Goal: Task Accomplishment & Management: Use online tool/utility

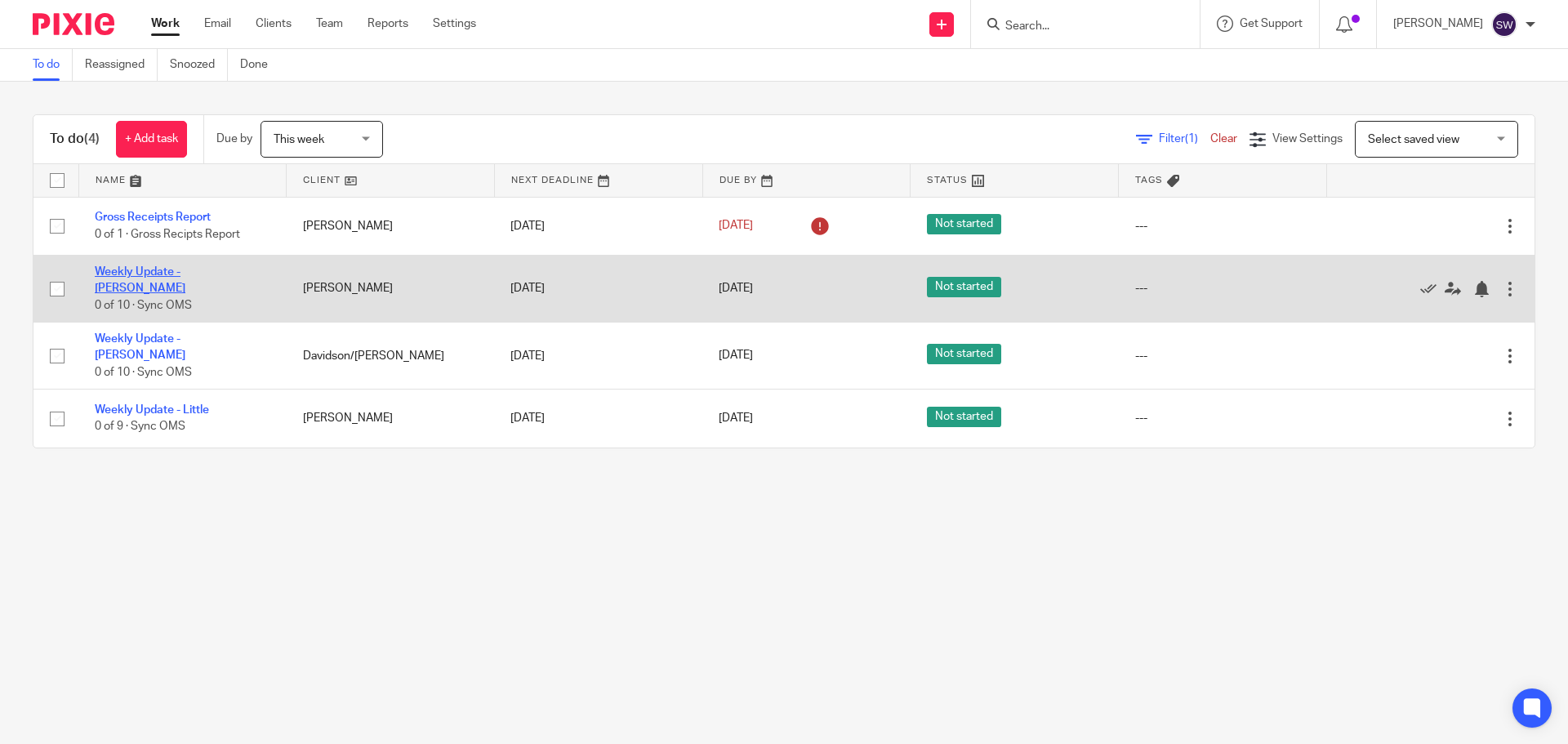
click at [185, 272] on link "Weekly Update - [PERSON_NAME]" at bounding box center [140, 280] width 91 height 28
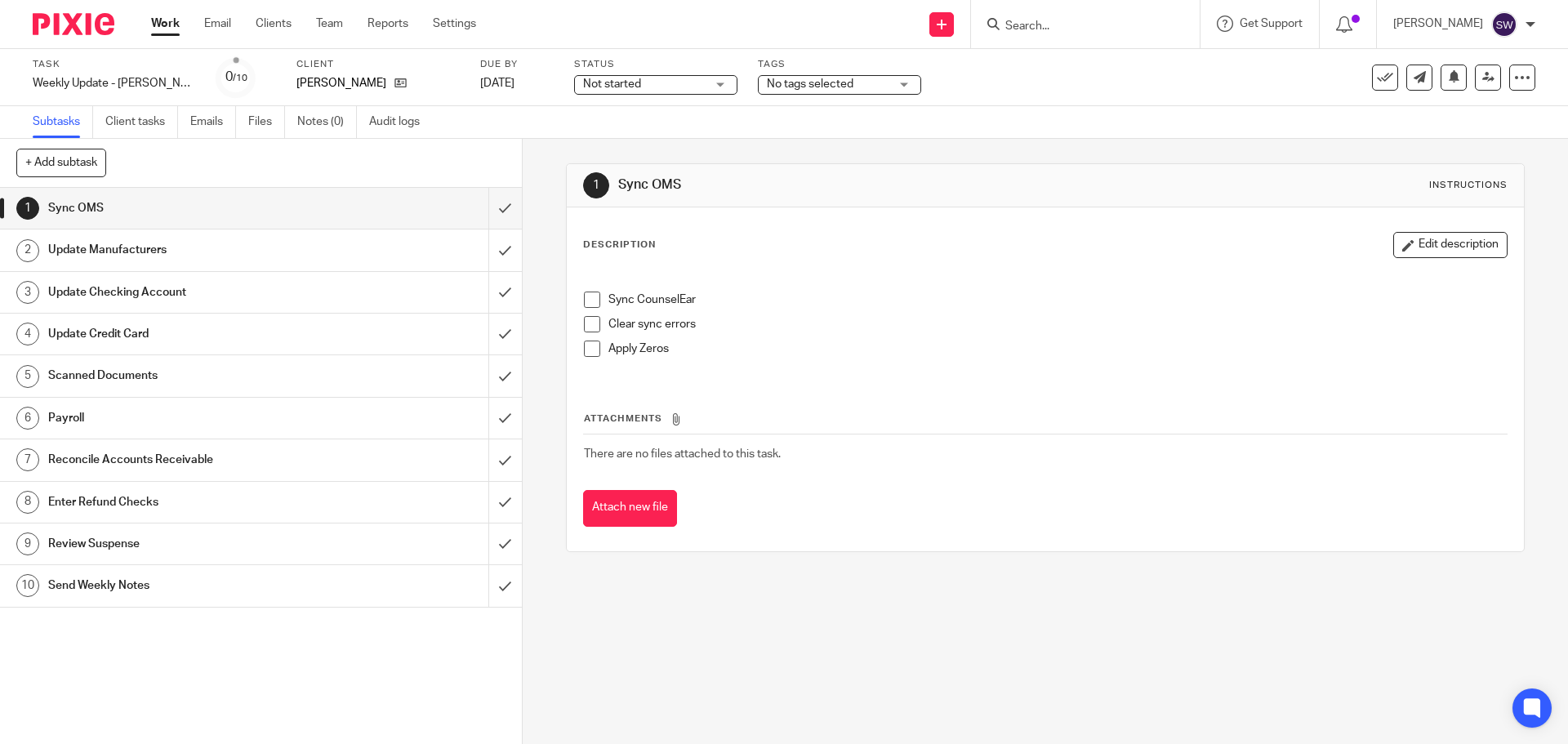
click at [590, 306] on span at bounding box center [592, 300] width 17 height 17
click at [588, 328] on span at bounding box center [592, 324] width 17 height 17
click at [587, 358] on li "Apply Zeros" at bounding box center [1045, 353] width 922 height 25
click at [587, 348] on span at bounding box center [592, 349] width 17 height 17
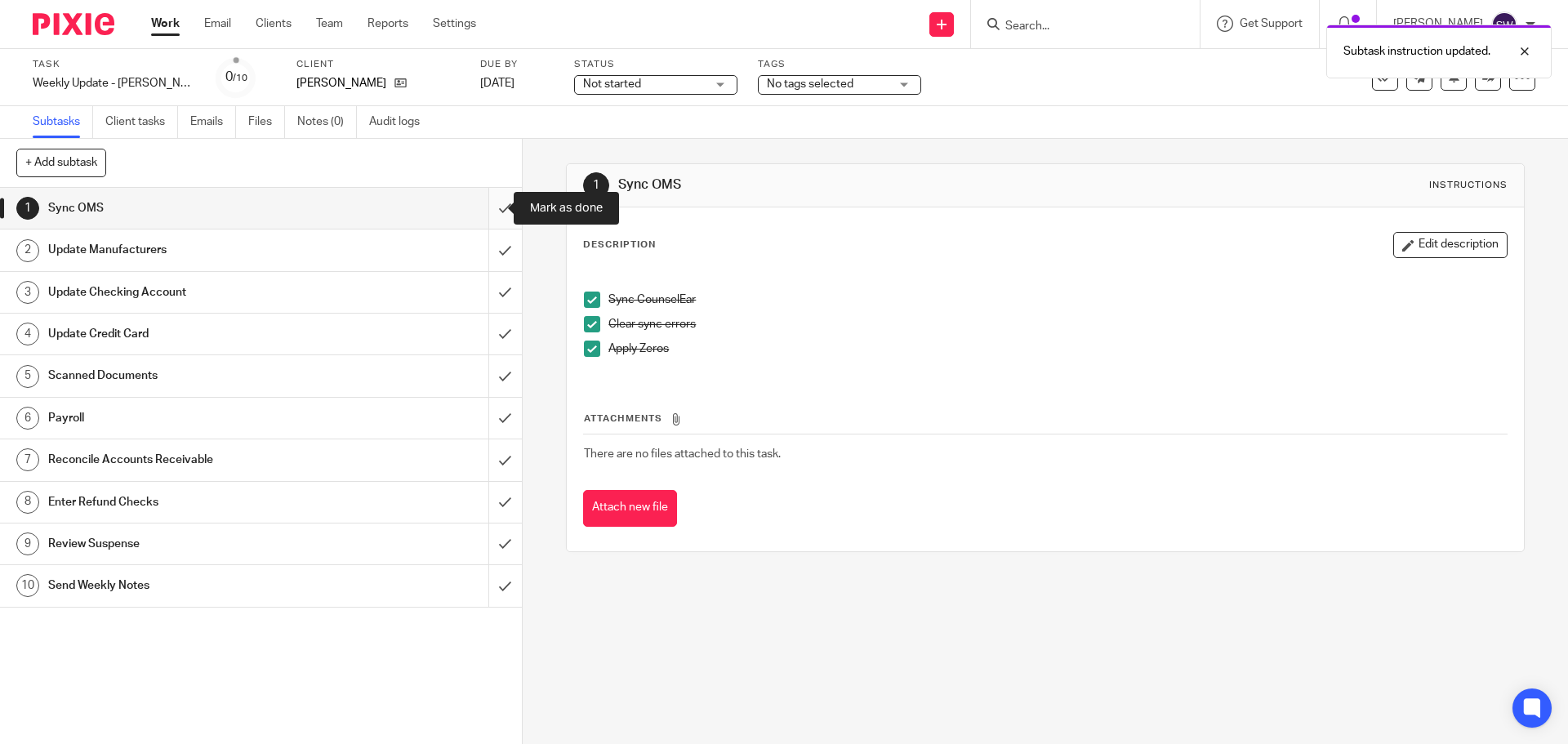
click at [485, 211] on input "submit" at bounding box center [261, 209] width 521 height 40
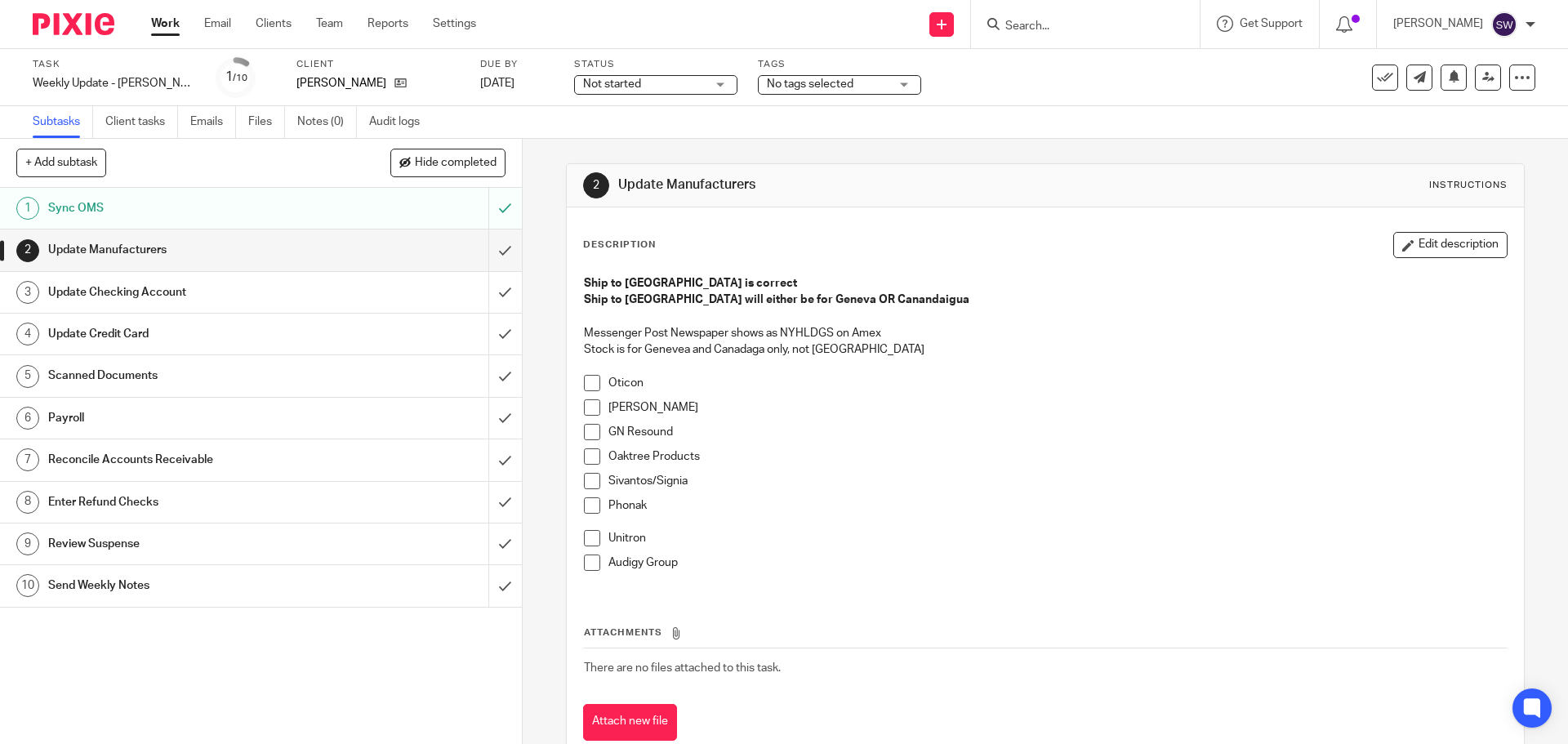
click at [587, 382] on span at bounding box center [592, 383] width 17 height 17
click at [592, 402] on span at bounding box center [592, 408] width 17 height 17
click at [588, 428] on span at bounding box center [592, 433] width 17 height 17
drag, startPoint x: 587, startPoint y: 457, endPoint x: 578, endPoint y: 457, distance: 9.0
click at [587, 457] on span at bounding box center [592, 457] width 17 height 17
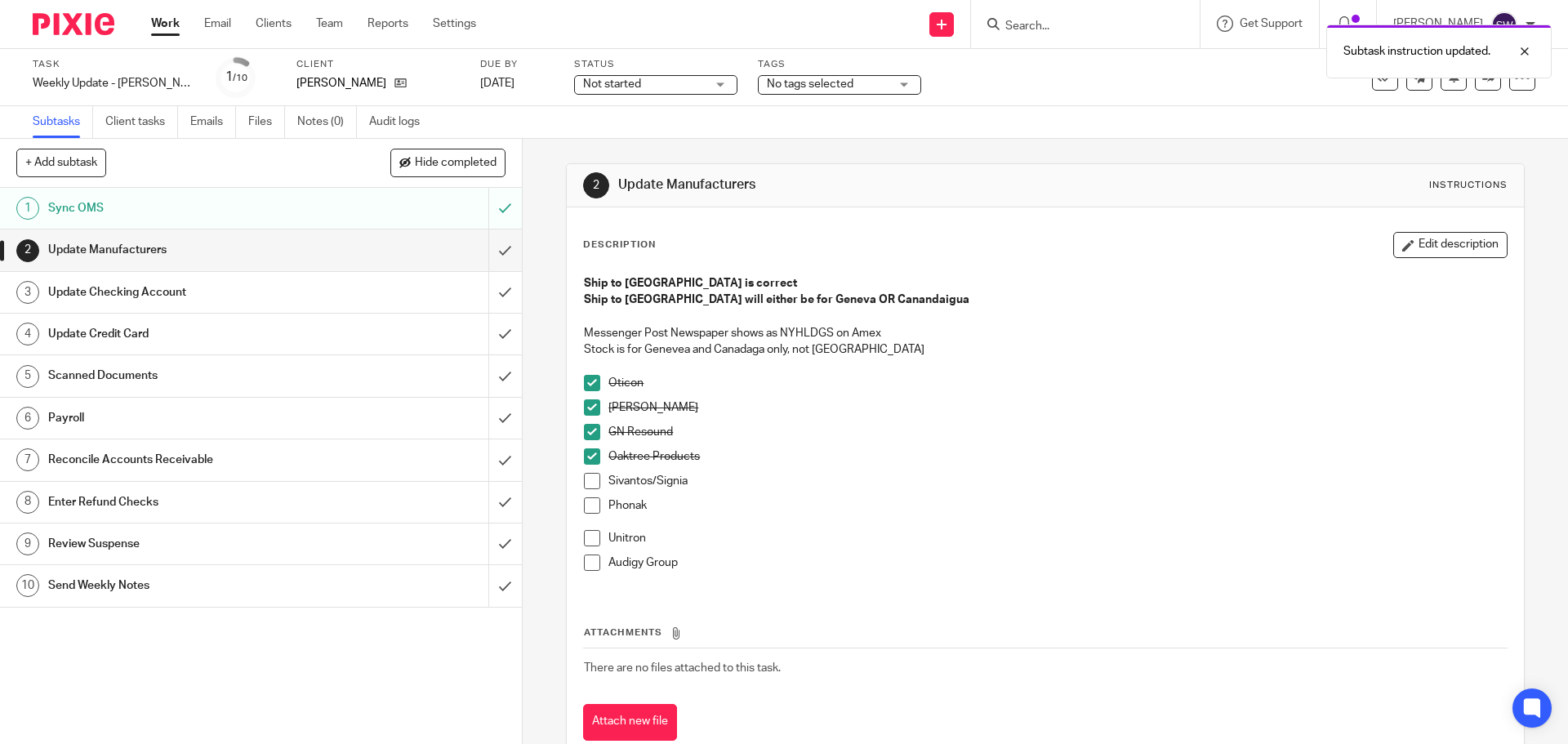
click at [591, 483] on span at bounding box center [592, 481] width 17 height 17
click at [587, 501] on span at bounding box center [592, 506] width 17 height 17
click at [594, 535] on span at bounding box center [592, 538] width 17 height 17
click at [590, 558] on span at bounding box center [592, 563] width 17 height 17
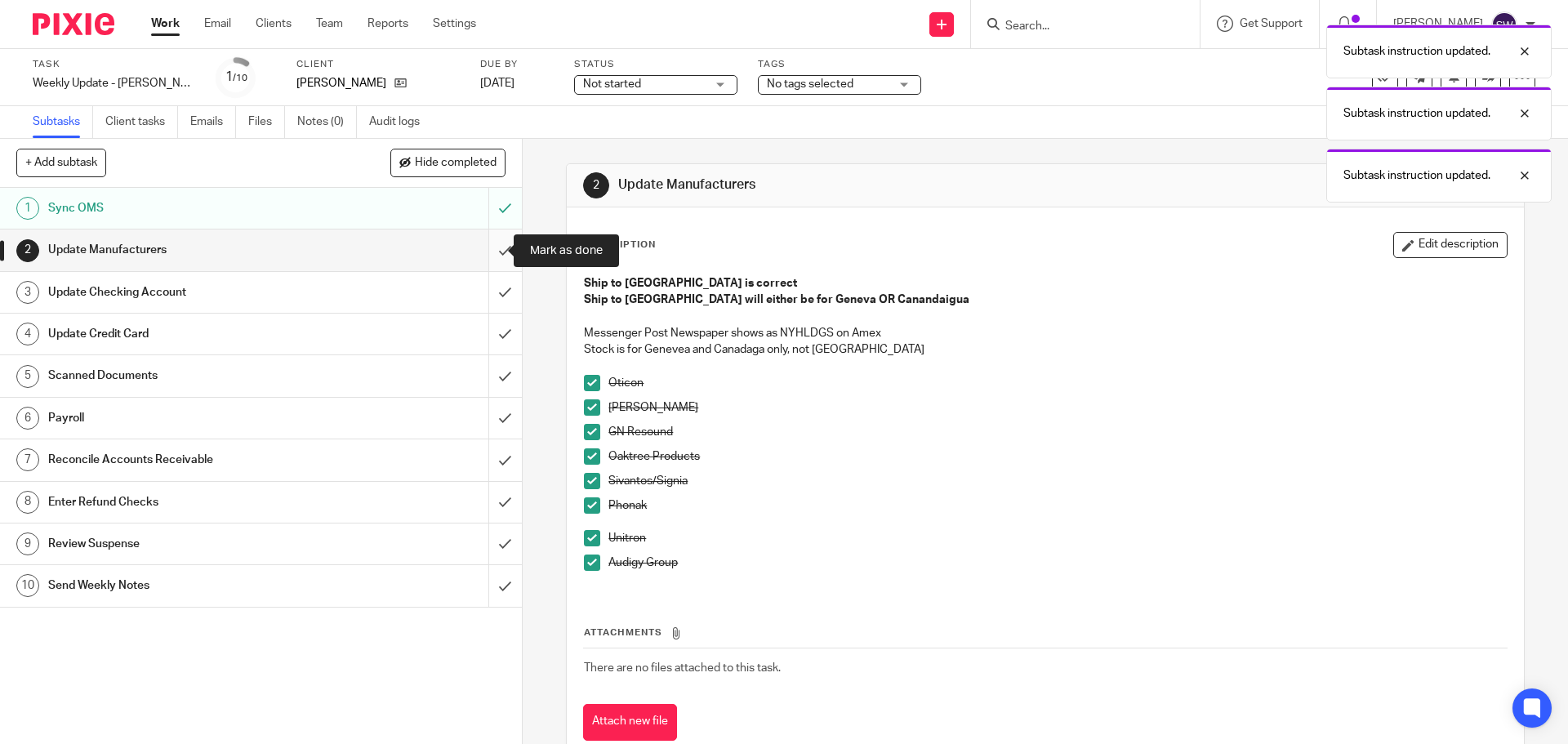
click at [492, 250] on input "submit" at bounding box center [261, 250] width 521 height 40
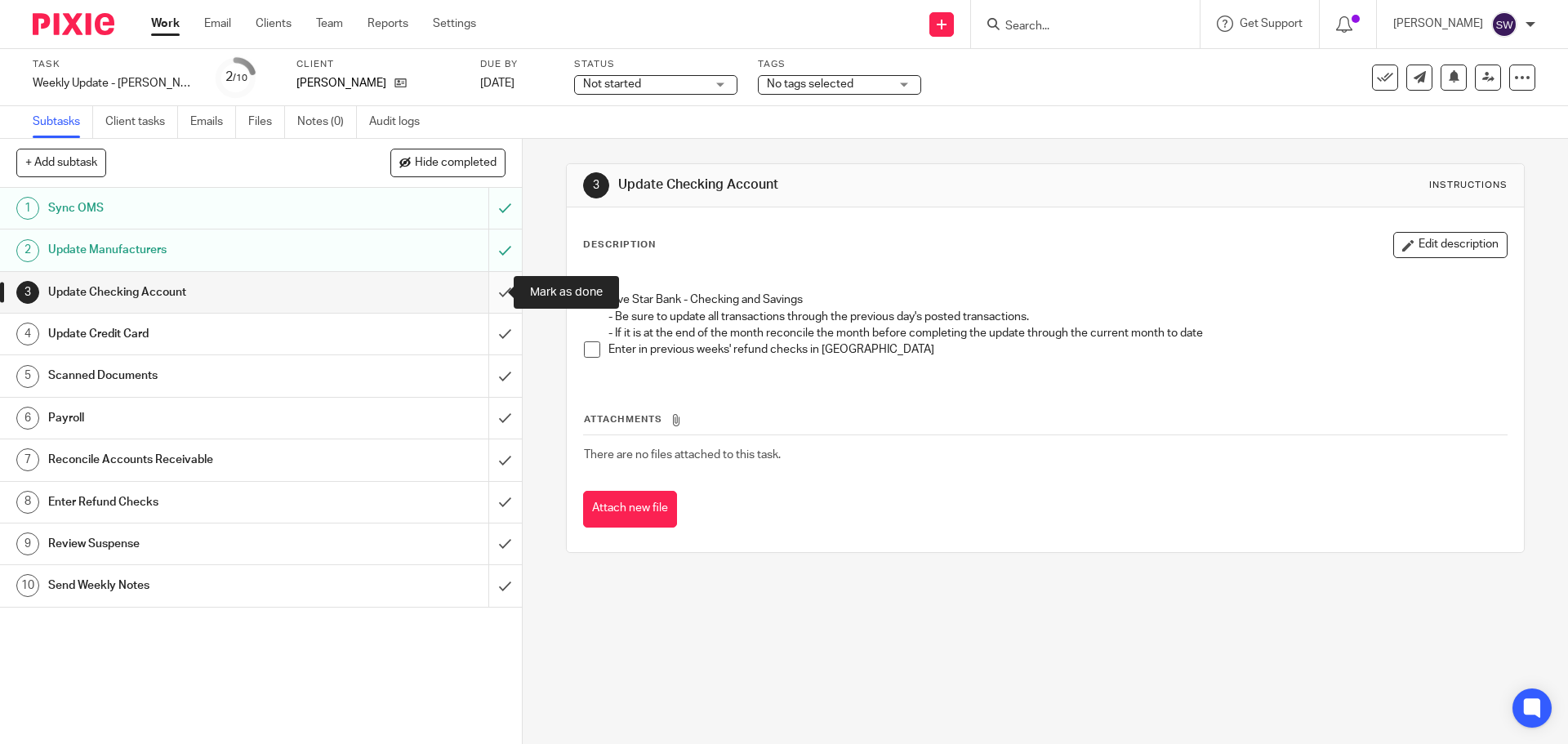
click at [484, 298] on input "submit" at bounding box center [261, 292] width 521 height 40
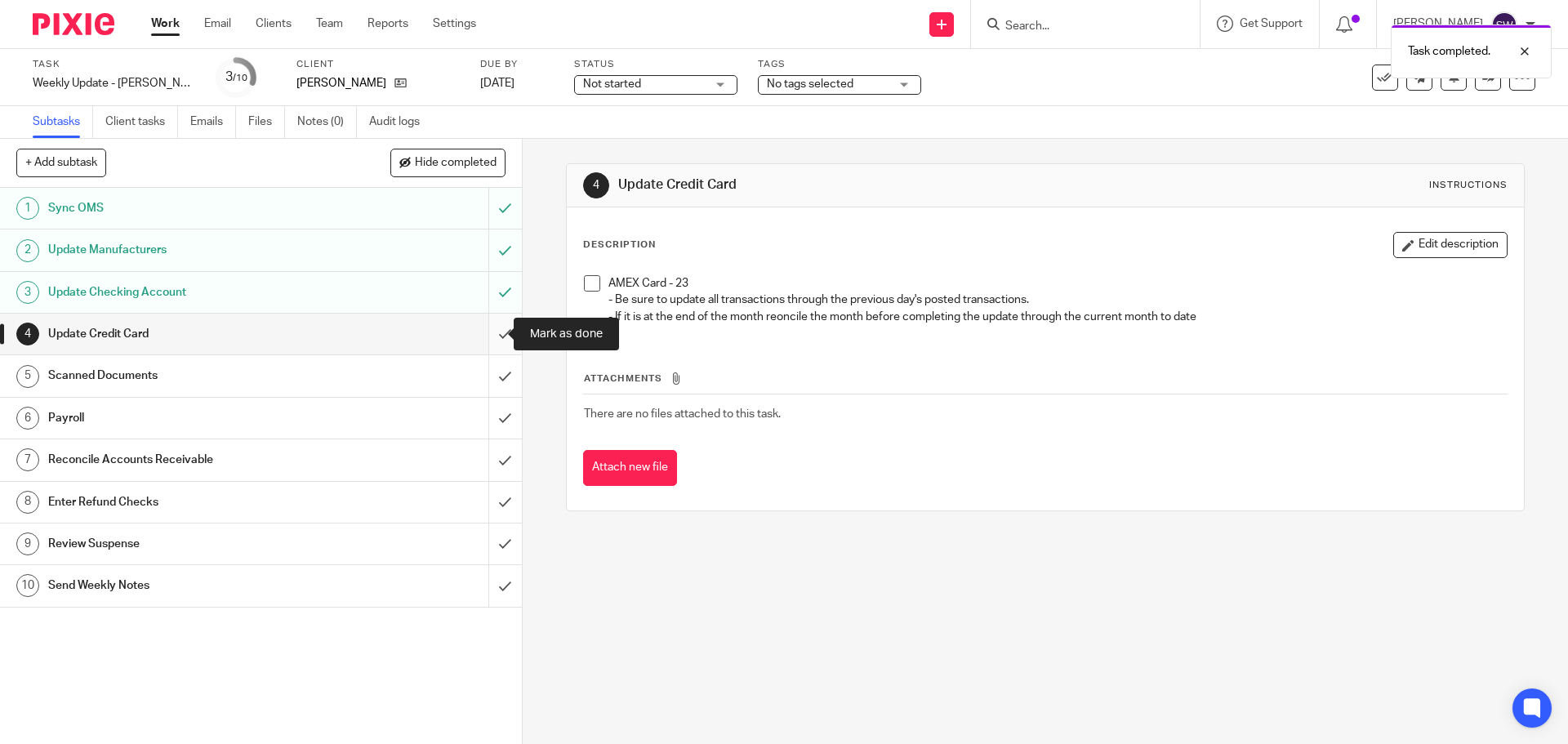
click at [493, 337] on input "submit" at bounding box center [261, 334] width 521 height 40
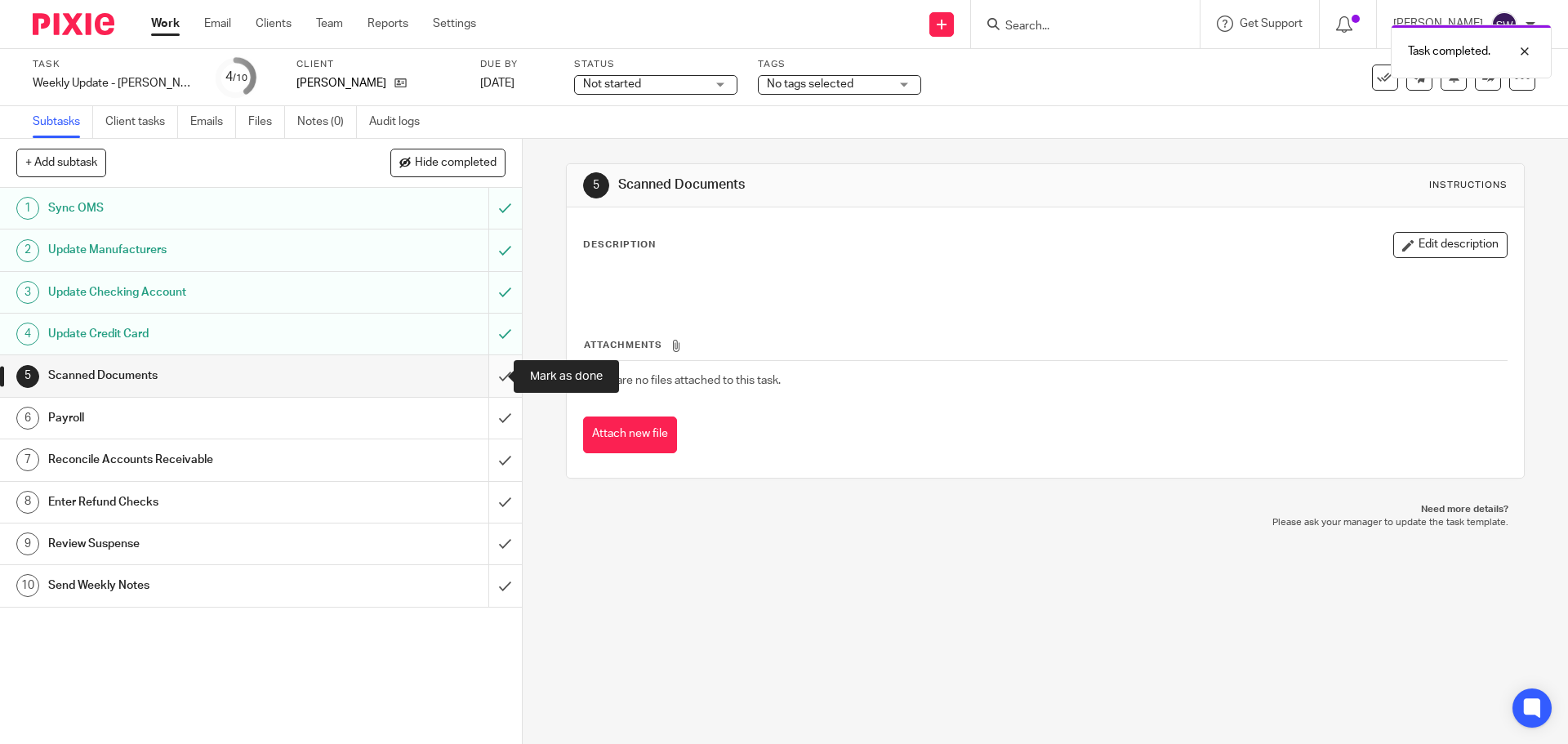
click at [492, 371] on input "submit" at bounding box center [261, 376] width 521 height 40
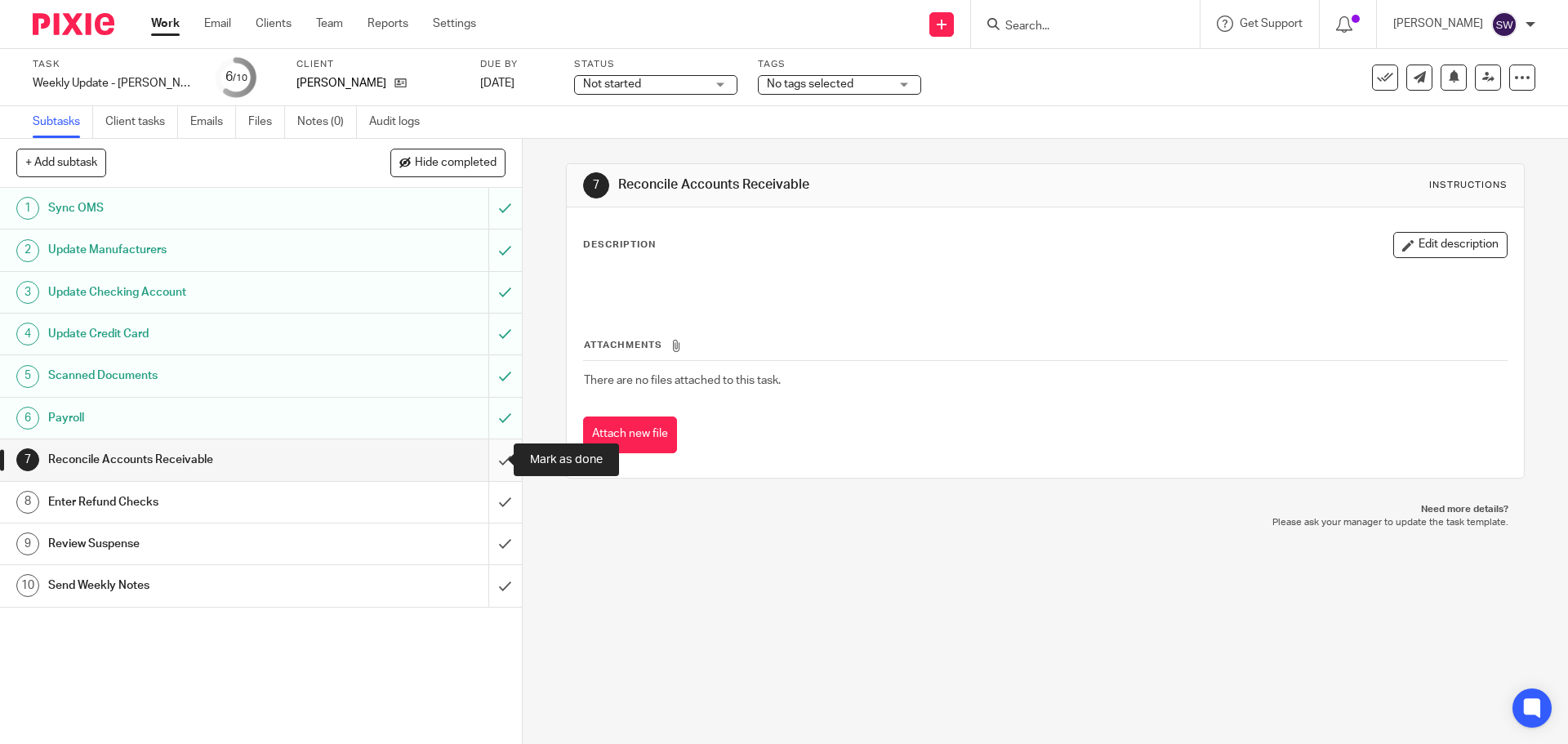
click at [494, 465] on input "submit" at bounding box center [261, 460] width 521 height 40
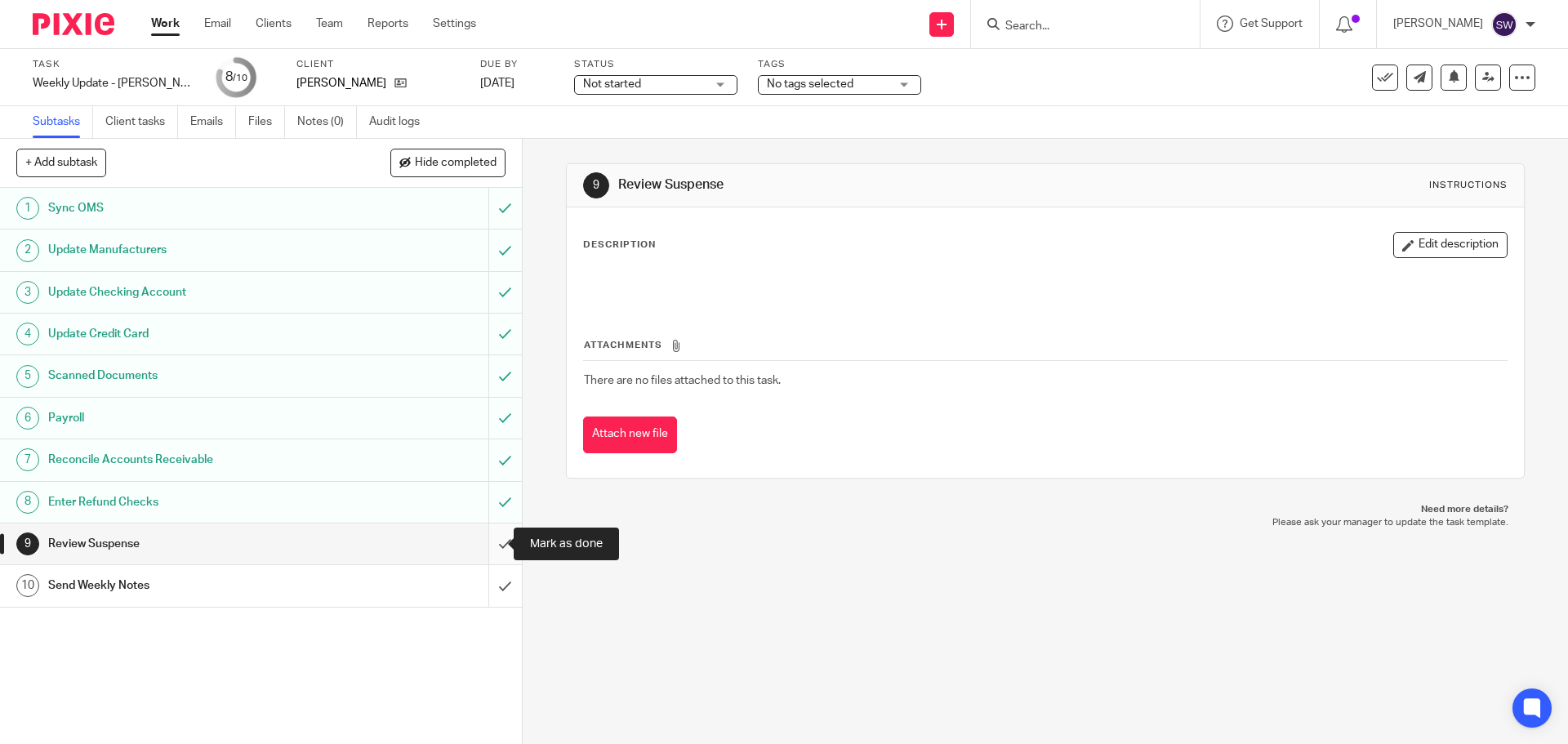
click at [493, 540] on input "submit" at bounding box center [261, 544] width 521 height 40
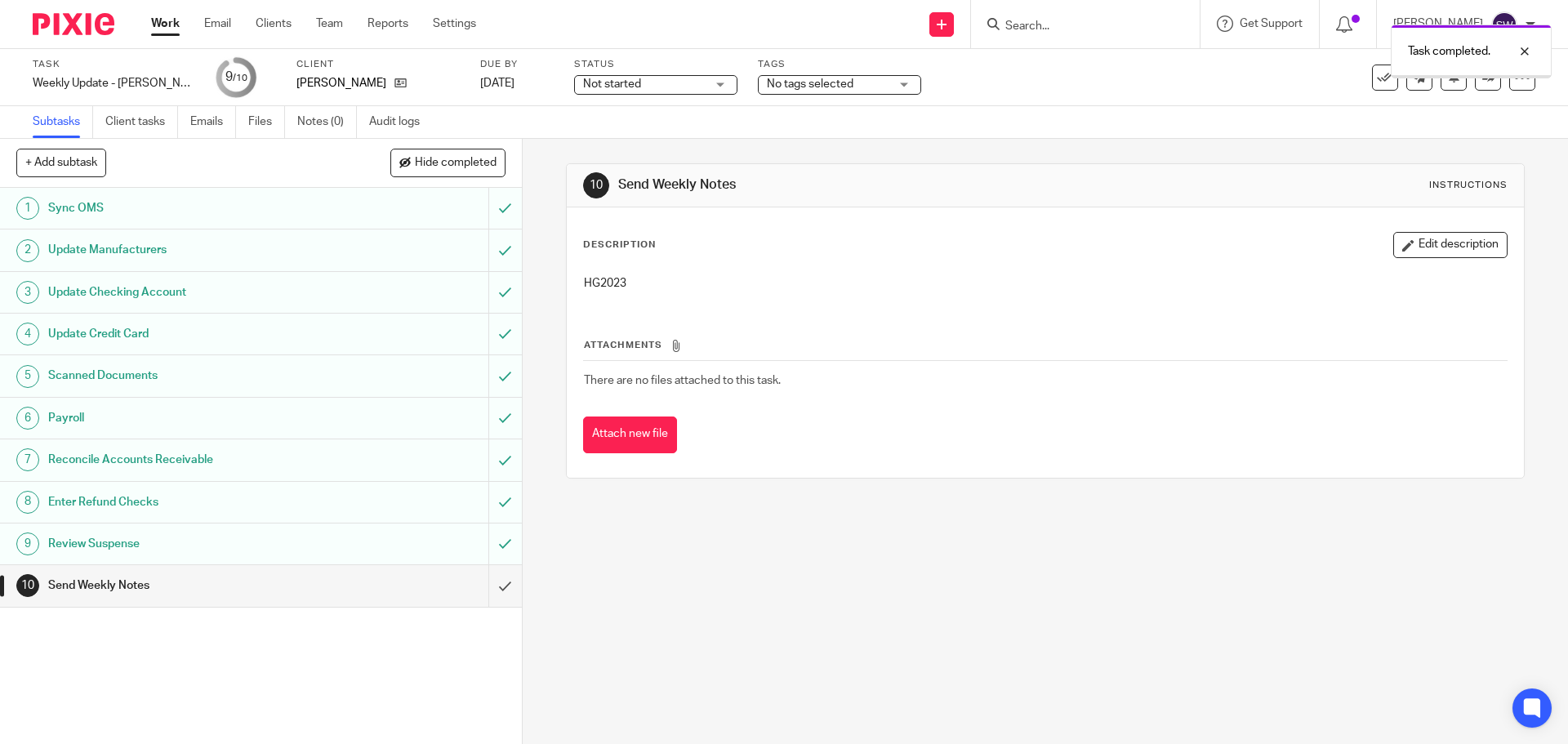
click at [608, 281] on p "HG2023" at bounding box center [1045, 284] width 922 height 17
copy p "HG2023"
click at [853, 591] on div "10 Send Weekly Notes Instructions Description Edit description HG2023 Attachmen…" at bounding box center [1045, 441] width 1045 height 605
click at [605, 277] on p "HG2023" at bounding box center [1045, 284] width 922 height 17
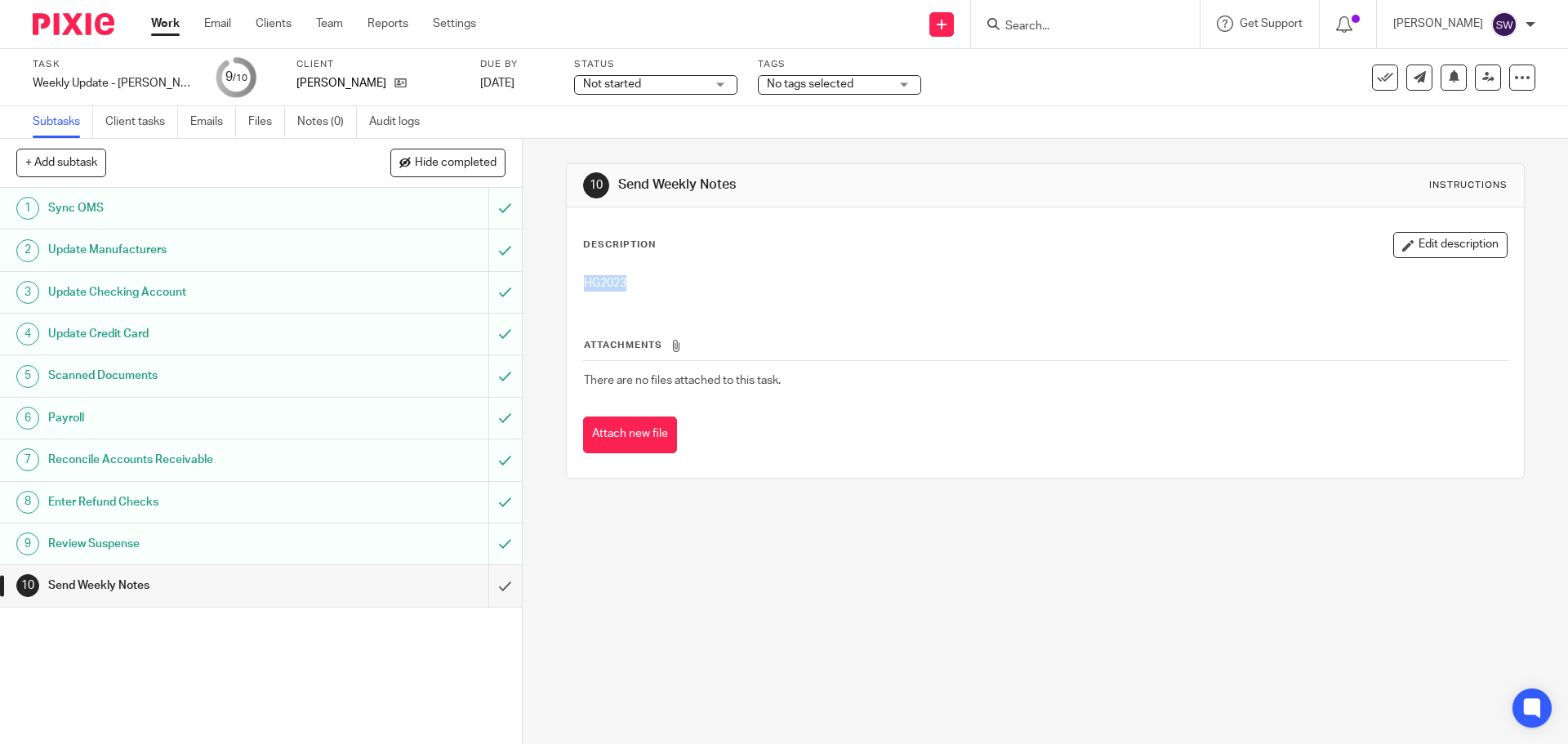
click at [605, 277] on p "HG2023" at bounding box center [1045, 284] width 922 height 17
copy p "HG2023"
click at [487, 589] on input "submit" at bounding box center [261, 585] width 521 height 40
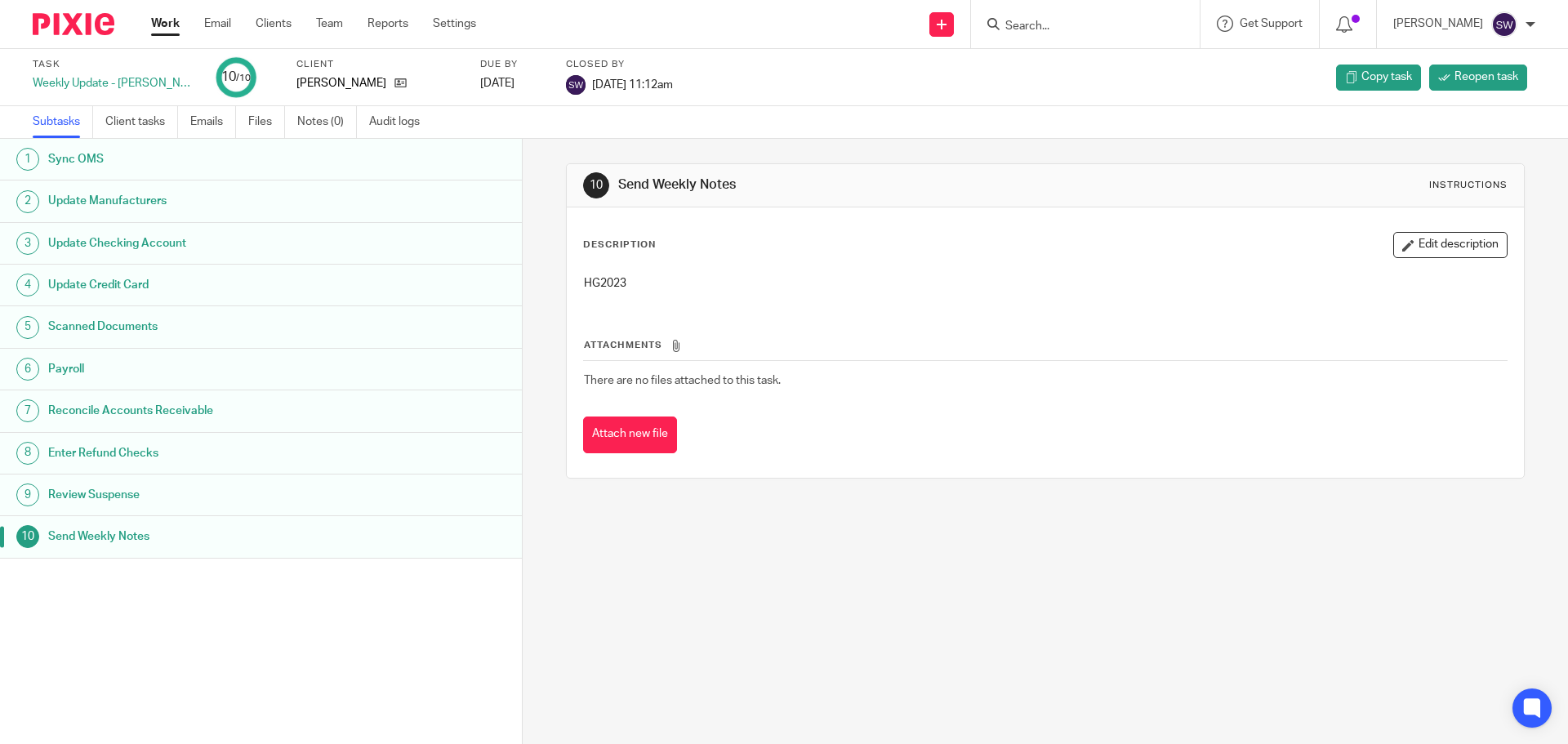
click at [162, 28] on link "Work" at bounding box center [165, 24] width 28 height 17
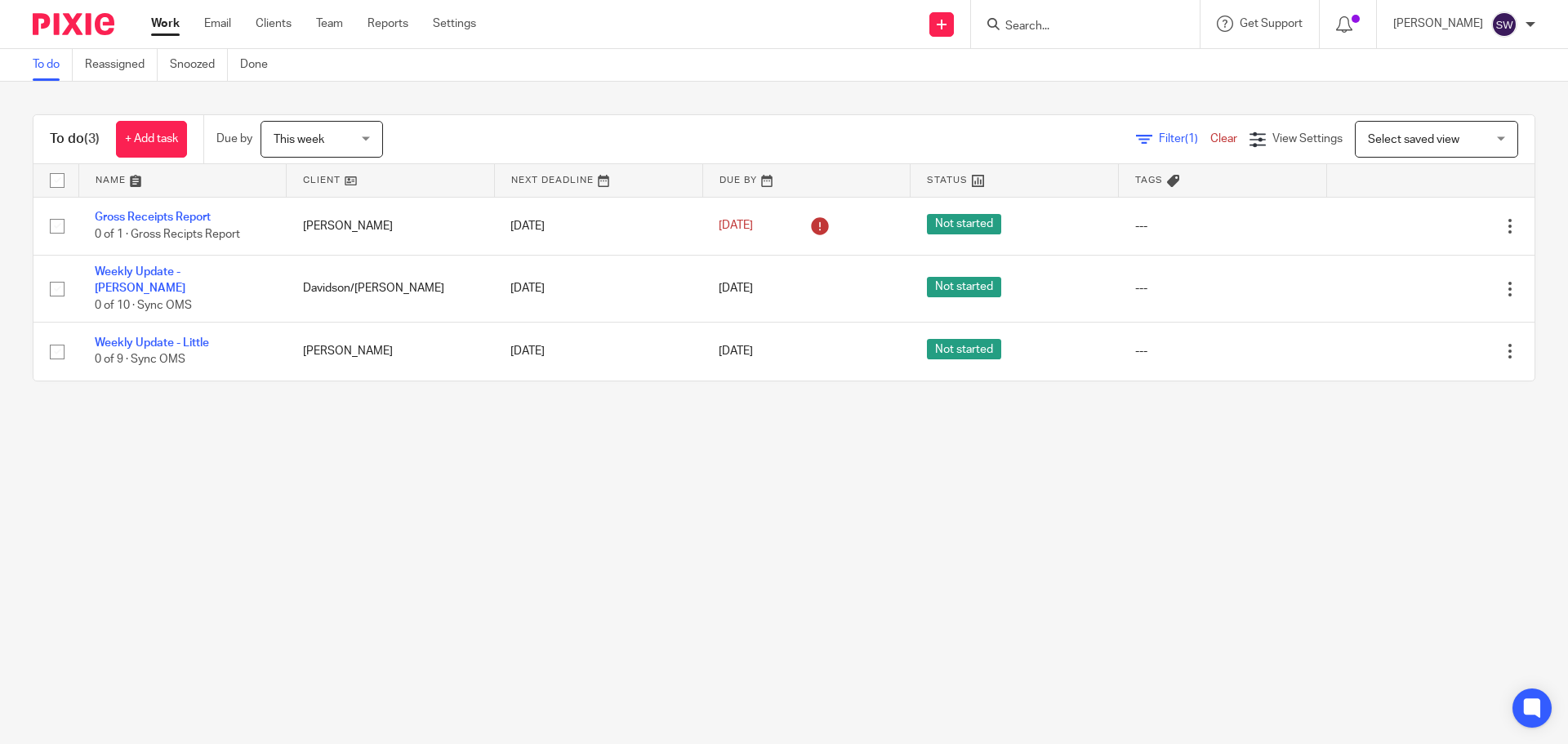
click at [418, 530] on main "To do Reassigned Snoozed Done To do (3) + Add task Due by This week This week […" at bounding box center [784, 372] width 1568 height 744
click at [419, 530] on main "To do Reassigned Snoozed Done To do (3) + Add task Due by This week This week […" at bounding box center [784, 372] width 1568 height 744
drag, startPoint x: 1025, startPoint y: 29, endPoint x: 961, endPoint y: 37, distance: 64.5
click at [961, 37] on div "Send new email Create task Add client Request signature Get Support Contact via…" at bounding box center [1034, 24] width 1067 height 48
